Goal: Find contact information: Find contact information

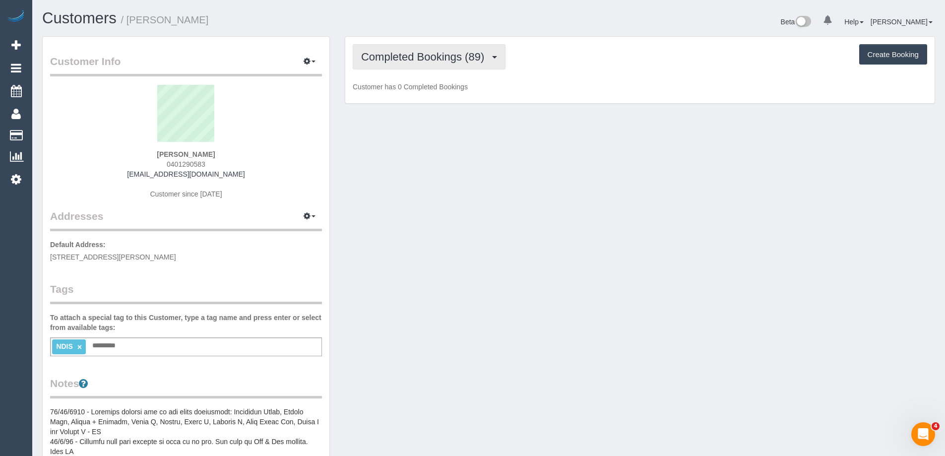
click at [437, 62] on span "Completed Bookings (89)" at bounding box center [425, 57] width 128 height 12
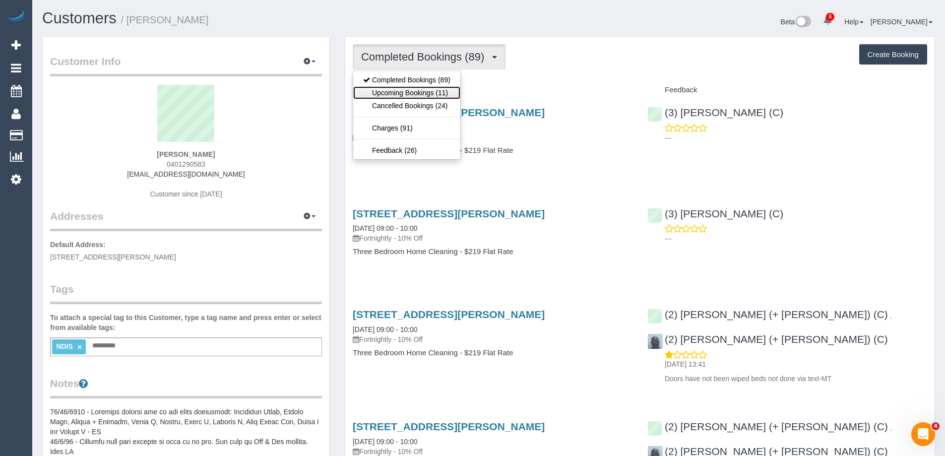
click at [446, 91] on link "Upcoming Bookings (11)" at bounding box center [406, 92] width 107 height 13
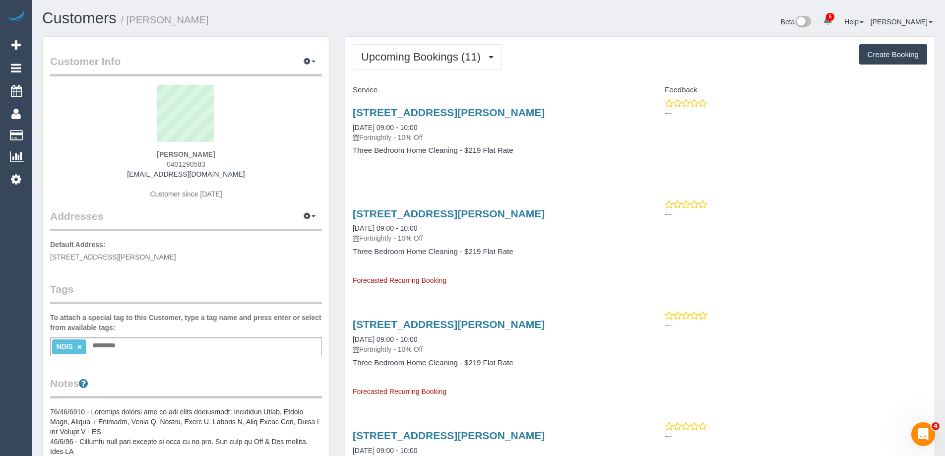
click at [167, 155] on strong "[PERSON_NAME]" at bounding box center [186, 154] width 58 height 8
copy strong "[PERSON_NAME]"
click at [200, 149] on div "[PERSON_NAME] 0401290583 [EMAIL_ADDRESS][DOMAIN_NAME] Customer since [DATE]" at bounding box center [186, 147] width 272 height 124
click at [201, 152] on strong "[PERSON_NAME]" at bounding box center [186, 154] width 58 height 8
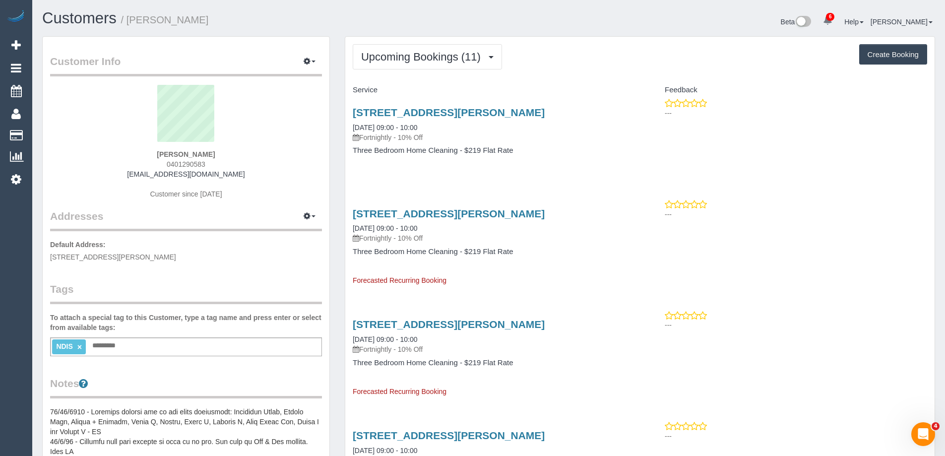
click at [201, 152] on strong "[PERSON_NAME]" at bounding box center [186, 154] width 58 height 8
copy strong "[PERSON_NAME]"
drag, startPoint x: 134, startPoint y: 175, endPoint x: 245, endPoint y: 173, distance: 111.1
click at [245, 173] on div "[PERSON_NAME] 0401290583 [EMAIL_ADDRESS][DOMAIN_NAME] Customer since [DATE]" at bounding box center [186, 147] width 272 height 124
copy link "[EMAIL_ADDRESS][DOMAIN_NAME]"
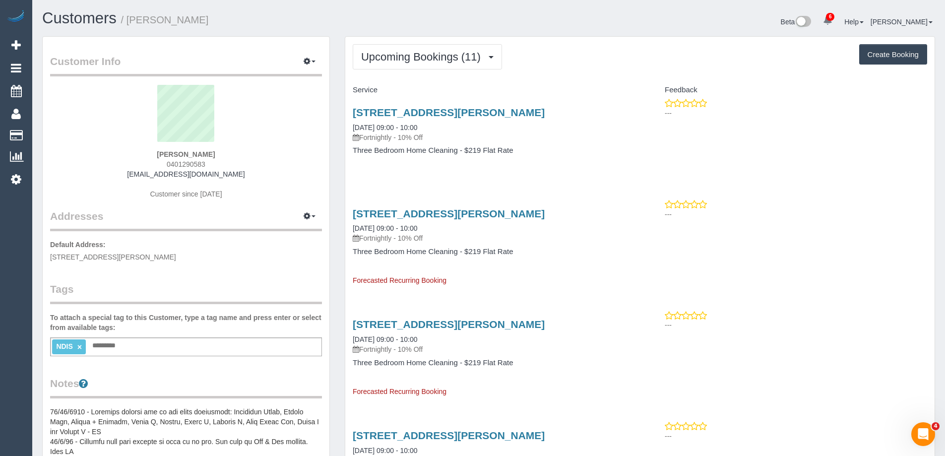
drag, startPoint x: 165, startPoint y: 166, endPoint x: 219, endPoint y: 164, distance: 53.6
click at [219, 164] on div "[PERSON_NAME] 0401290583 [EMAIL_ADDRESS][DOMAIN_NAME] Customer since [DATE]" at bounding box center [186, 147] width 272 height 124
copy span "0401290583"
drag, startPoint x: 349, startPoint y: 113, endPoint x: 617, endPoint y: 131, distance: 268.4
click at [423, 115] on div "[STREET_ADDRESS][PERSON_NAME] [DATE] 09:00 - 10:00 Fortnightly - 10% Off Three …" at bounding box center [492, 136] width 295 height 76
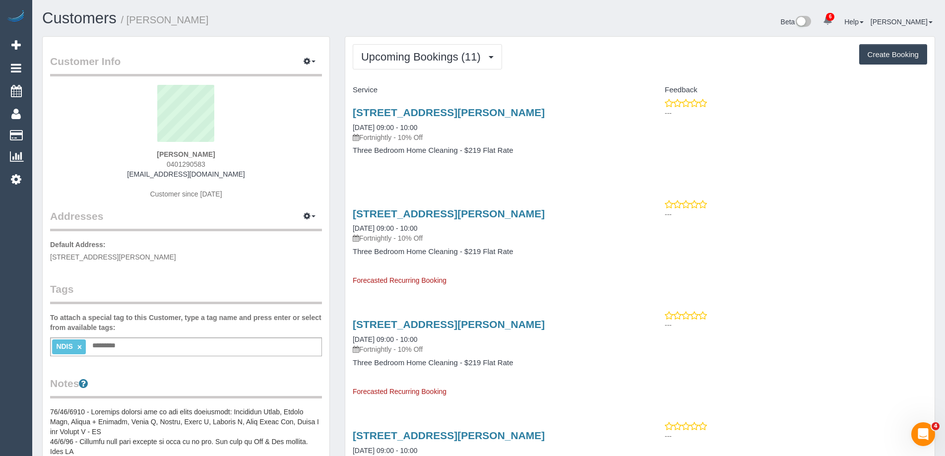
copy link "[STREET_ADDRESS][PERSON_NAME]"
drag, startPoint x: 135, startPoint y: 175, endPoint x: 863, endPoint y: 206, distance: 728.1
click at [234, 177] on div "[PERSON_NAME] 0401290583 [EMAIL_ADDRESS][DOMAIN_NAME] Customer since [DATE]" at bounding box center [186, 147] width 272 height 124
copy link "[EMAIL_ADDRESS][DOMAIN_NAME]"
